Goal: Task Accomplishment & Management: Complete application form

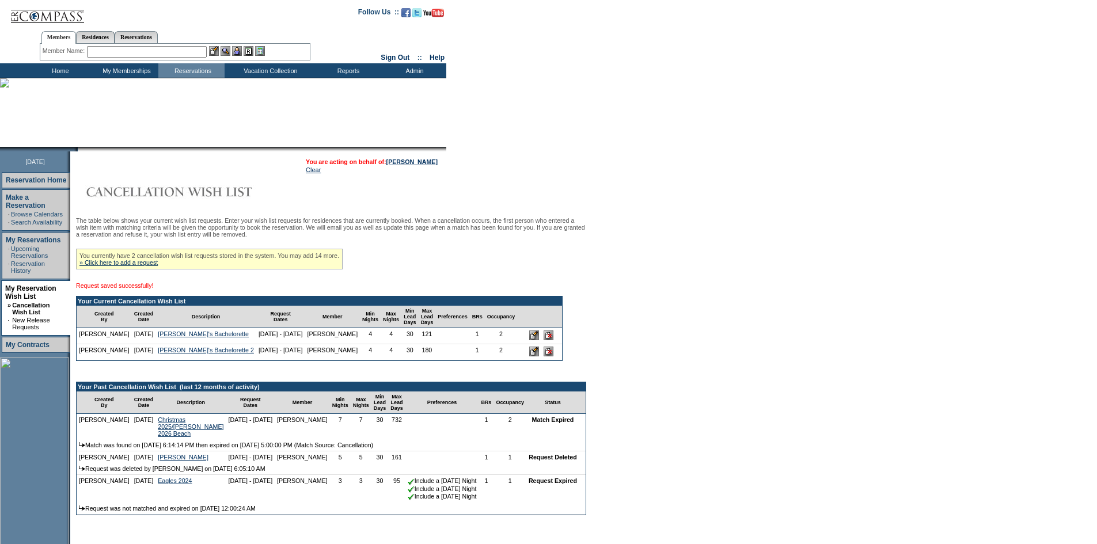
click at [529, 356] on input "image" at bounding box center [534, 352] width 10 height 10
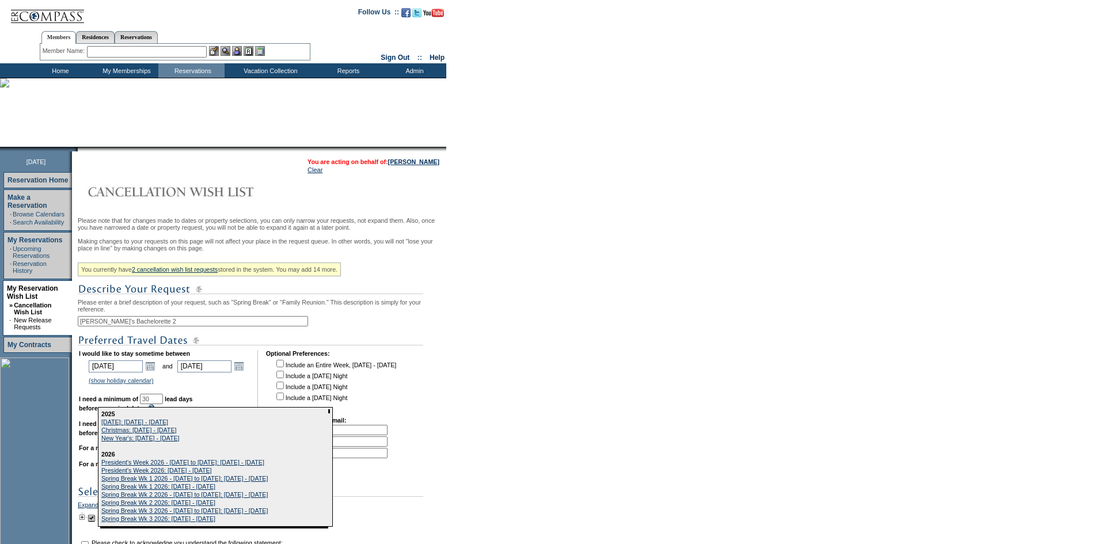
scroll to position [173, 0]
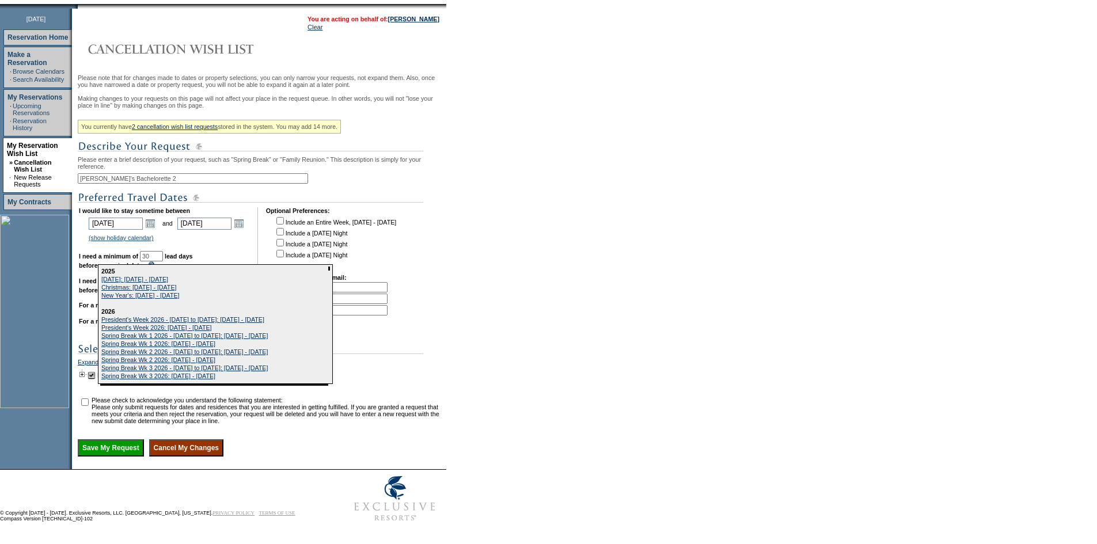
click at [514, 307] on form "Follow Us ::" at bounding box center [548, 192] width 1097 height 670
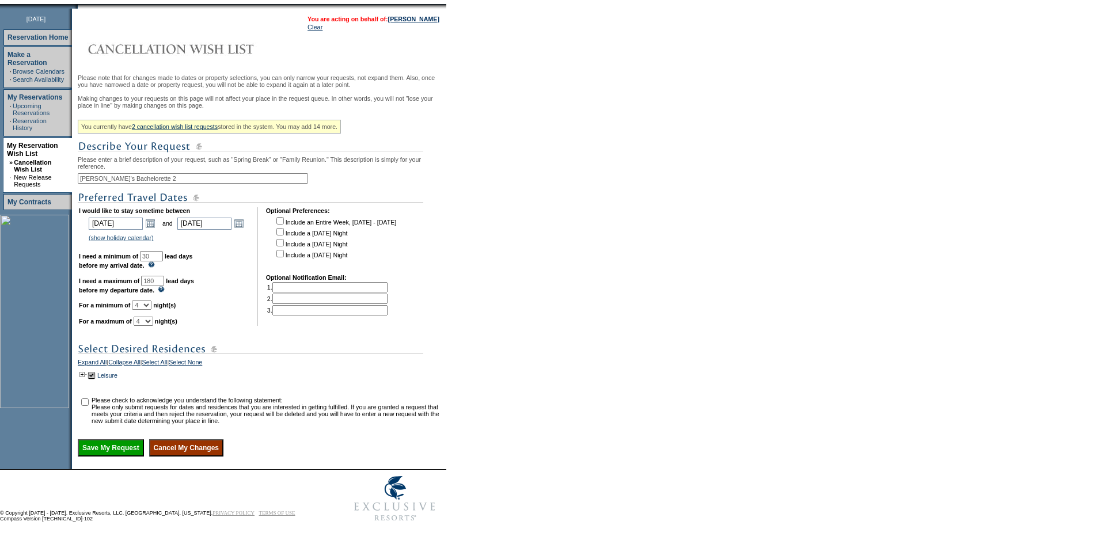
click at [164, 276] on input "180" at bounding box center [152, 281] width 23 height 10
type input "121"
click at [89, 398] on input "checkbox" at bounding box center [84, 401] width 7 height 7
checkbox input "true"
click at [114, 449] on input "Save My Request" at bounding box center [111, 447] width 66 height 17
